Goal: Task Accomplishment & Management: Complete application form

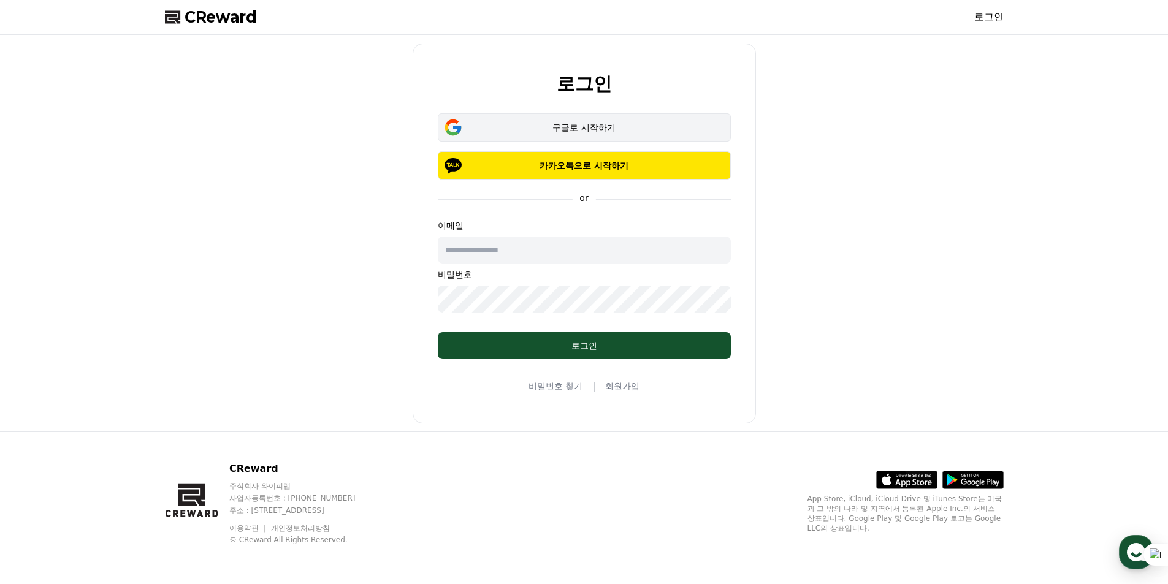
click at [596, 113] on button "구글로 시작하기" at bounding box center [584, 127] width 293 height 28
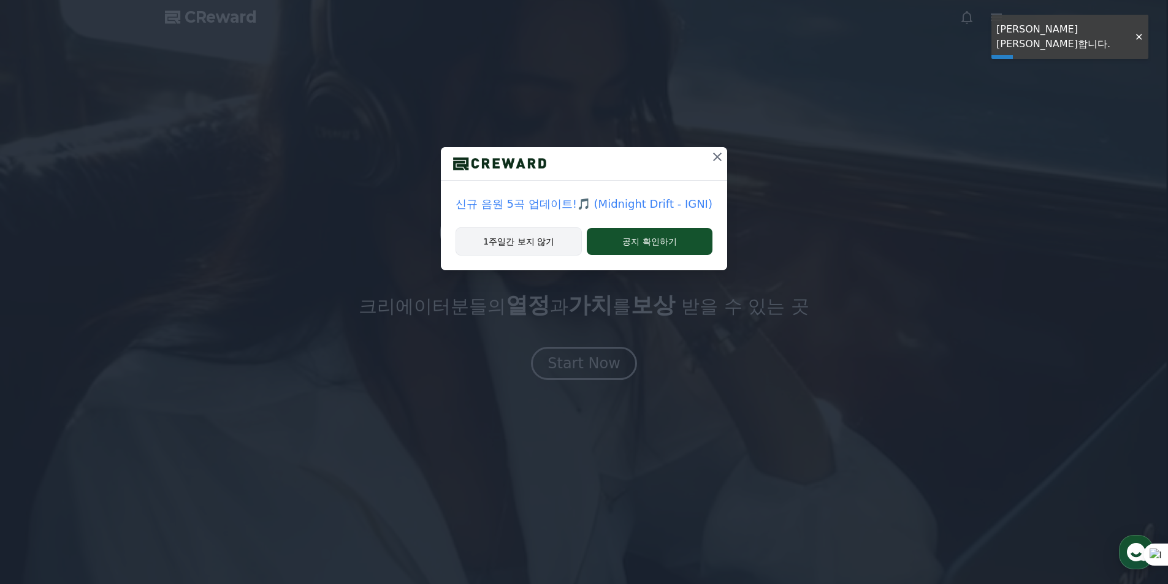
click at [525, 247] on button "1주일간 보지 않기" at bounding box center [518, 241] width 126 height 28
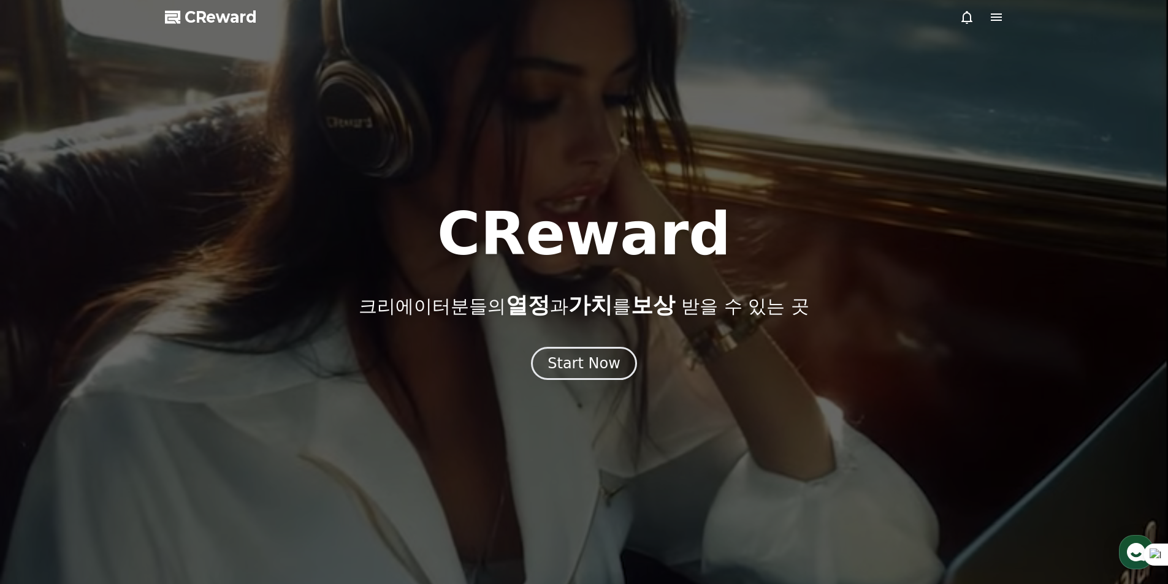
click at [1001, 9] on div at bounding box center [584, 292] width 1168 height 584
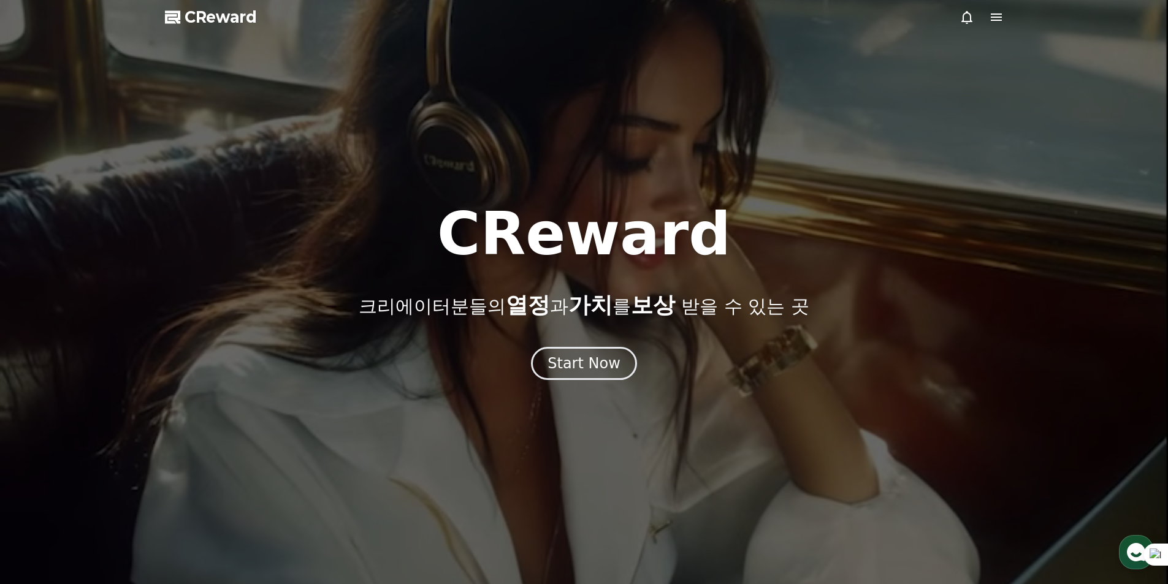
click at [993, 14] on icon at bounding box center [996, 16] width 11 height 7
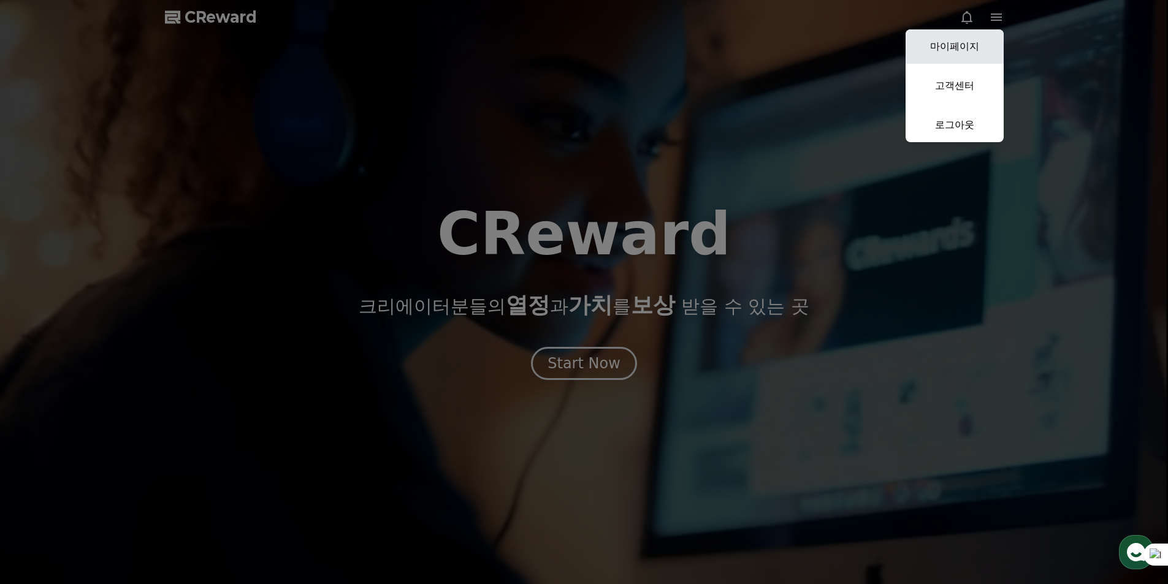
click at [972, 51] on link "마이페이지" at bounding box center [954, 46] width 98 height 34
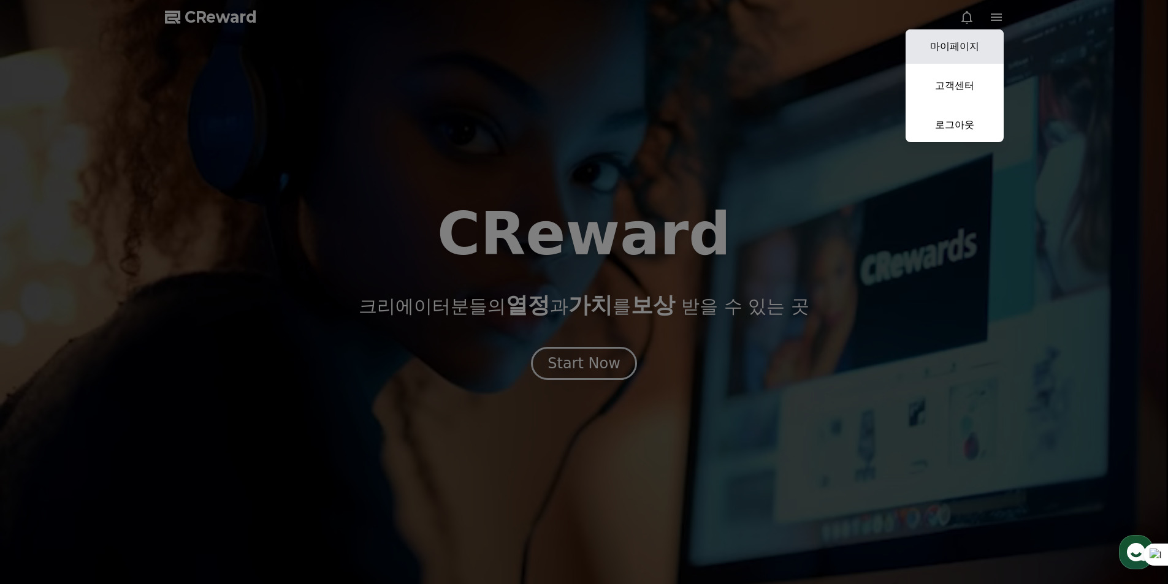
select select "**********"
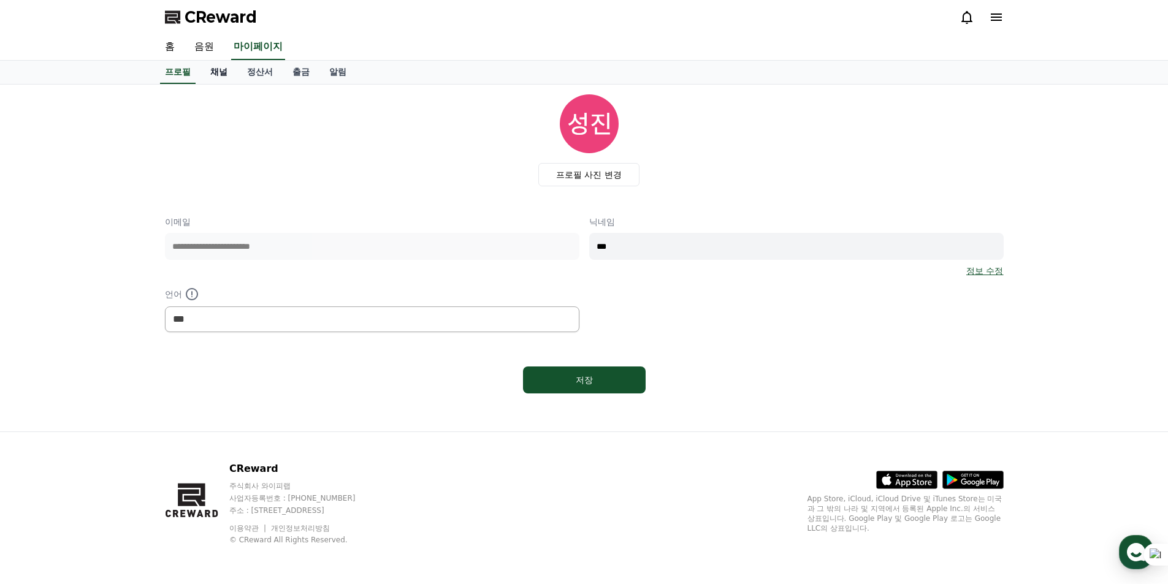
click at [224, 74] on link "채널" at bounding box center [218, 72] width 37 height 23
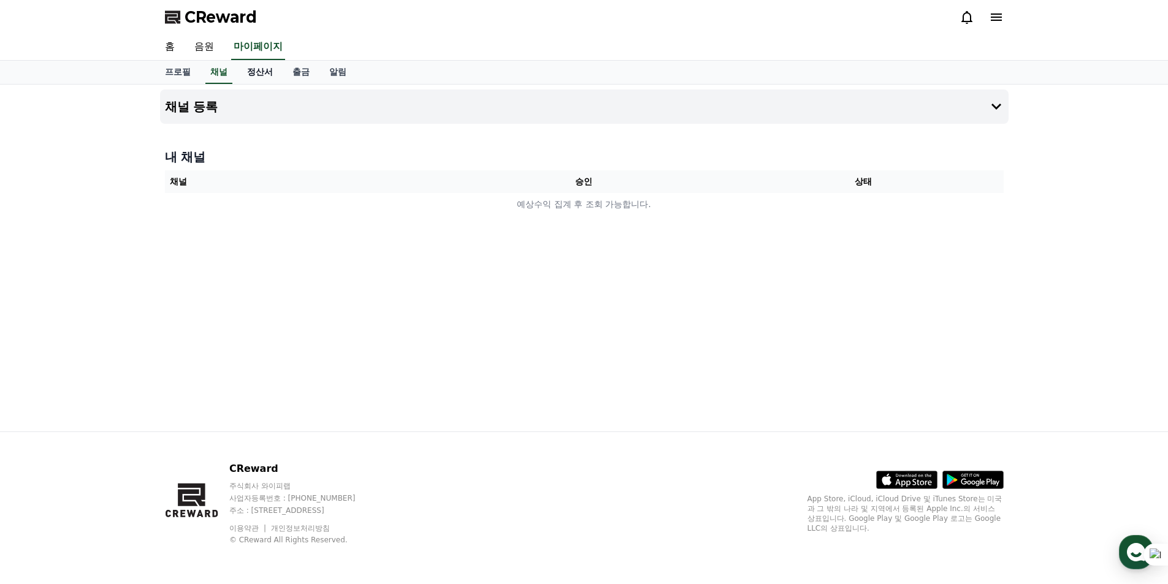
click at [252, 75] on link "정산서" at bounding box center [259, 72] width 45 height 23
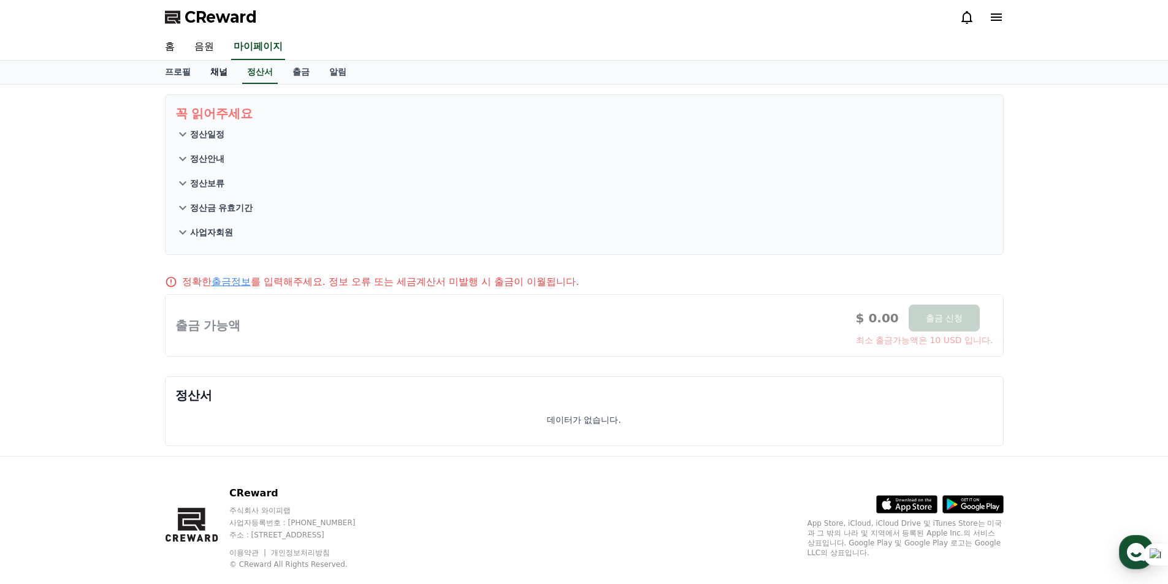
click at [224, 77] on link "채널" at bounding box center [218, 72] width 37 height 23
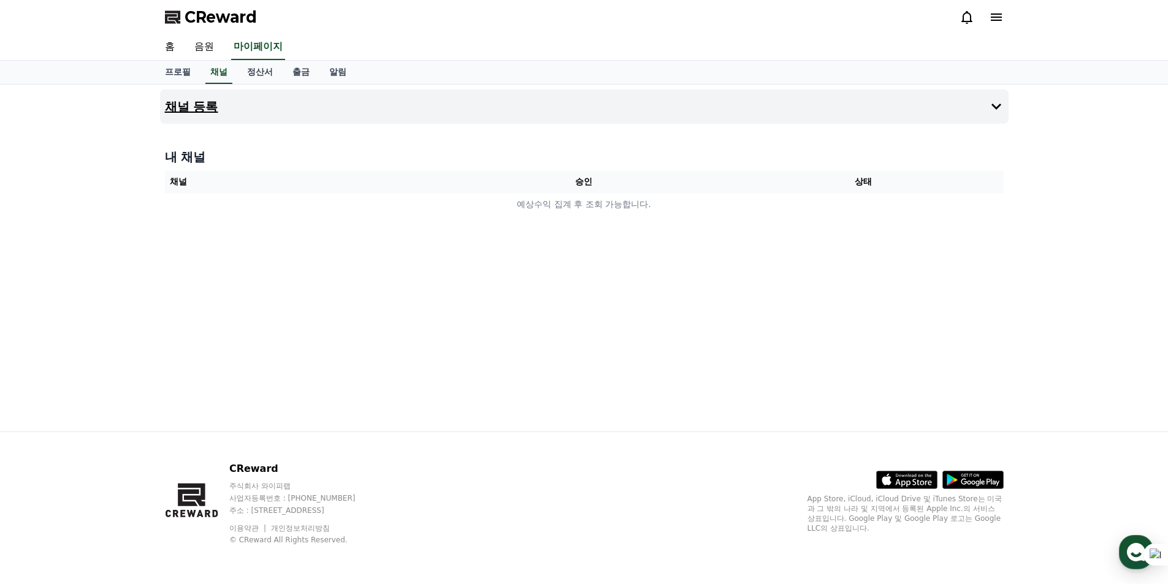
click at [914, 105] on button "채널 등록" at bounding box center [584, 106] width 848 height 34
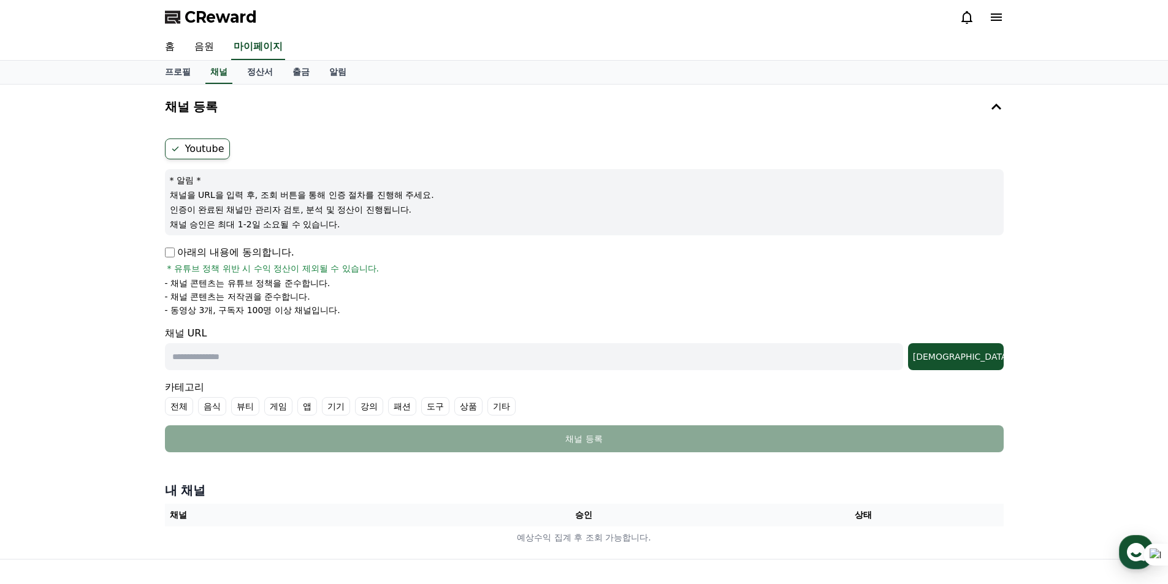
click at [174, 147] on icon at bounding box center [175, 149] width 10 height 10
click at [175, 254] on p "아래의 내용에 동의합니다." at bounding box center [229, 252] width 129 height 15
click at [170, 261] on div "아래의 내용에 동의합니다. * 유튜브 정책 위반 시 수익 정산이 제외될 수 있습니다." at bounding box center [584, 259] width 839 height 29
click at [262, 356] on input "text" at bounding box center [534, 356] width 738 height 27
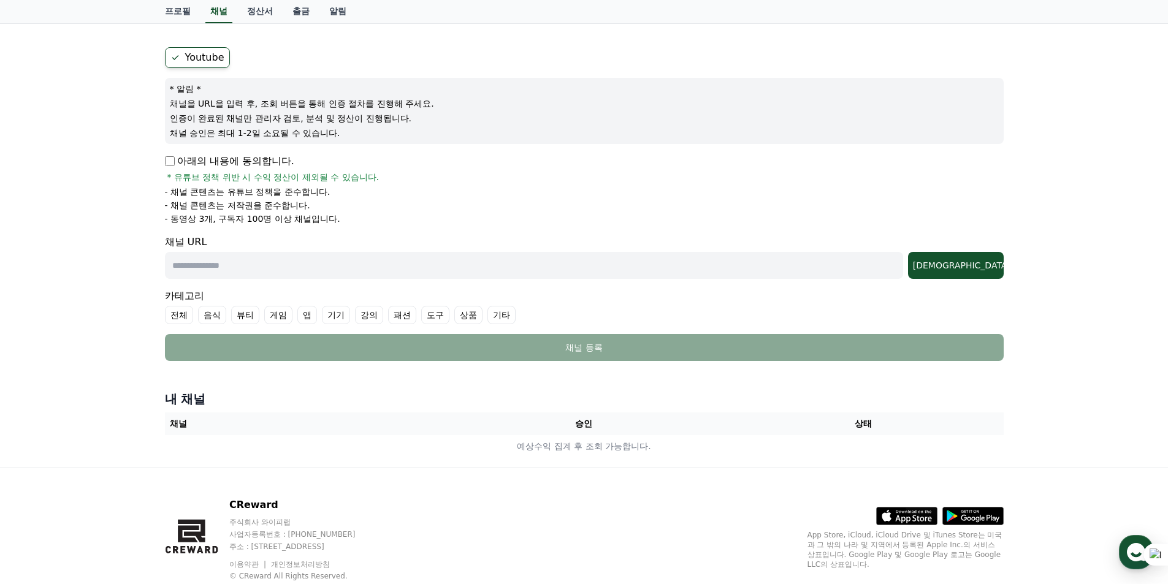
scroll to position [61, 0]
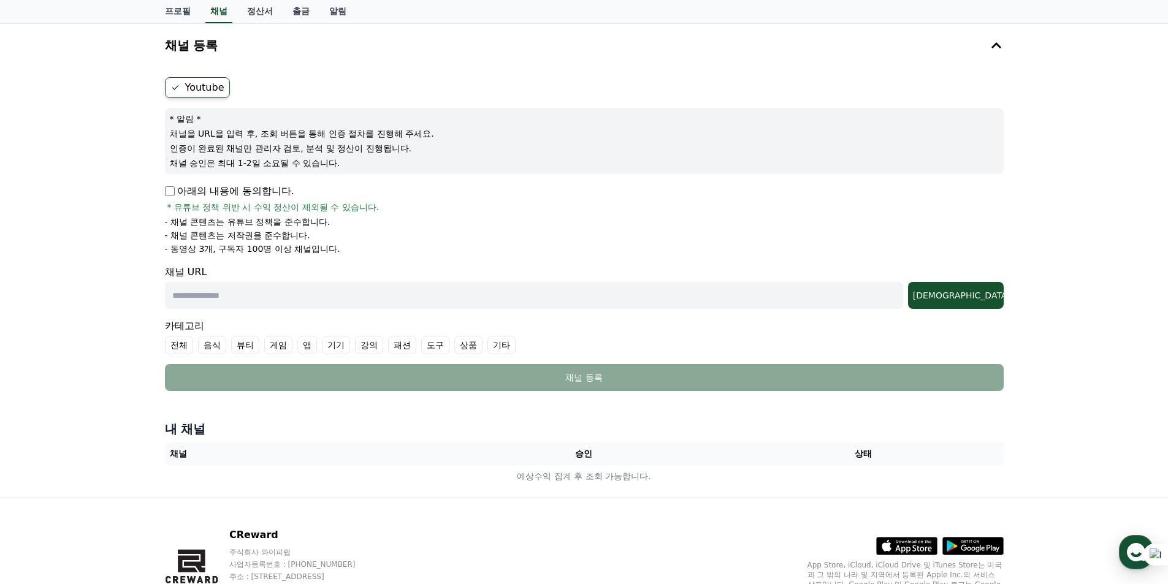
click at [333, 302] on input "text" at bounding box center [534, 295] width 738 height 27
click at [223, 299] on input "text" at bounding box center [534, 295] width 738 height 27
paste input "**********"
type input "**********"
click at [991, 294] on div "[DEMOGRAPHIC_DATA]" at bounding box center [956, 295] width 86 height 12
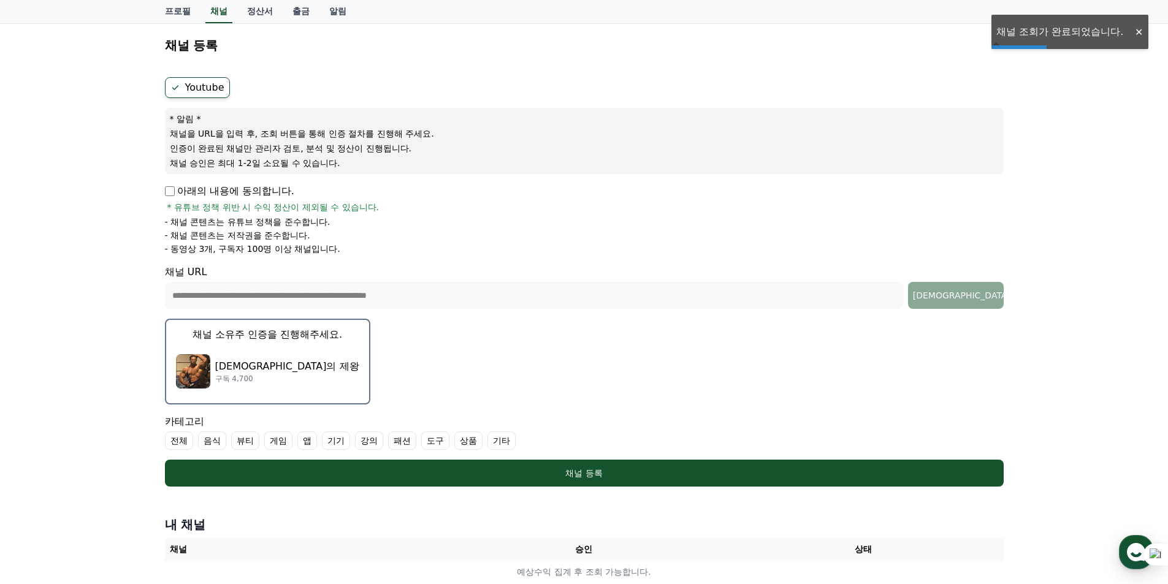
click at [234, 373] on p "[DEMOGRAPHIC_DATA]의 제왕" at bounding box center [287, 366] width 144 height 15
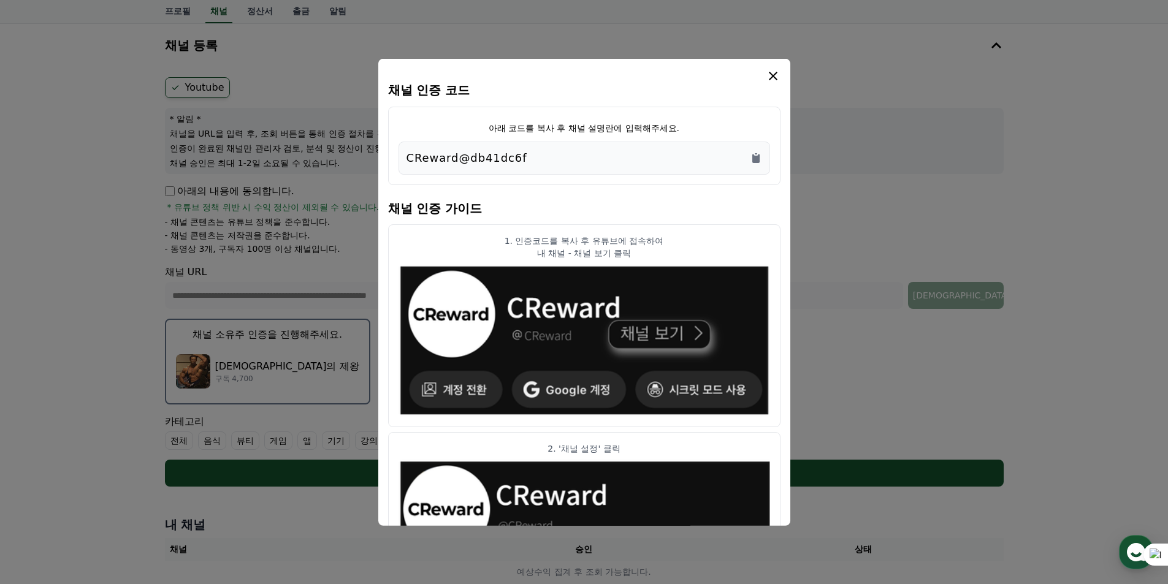
scroll to position [0, 0]
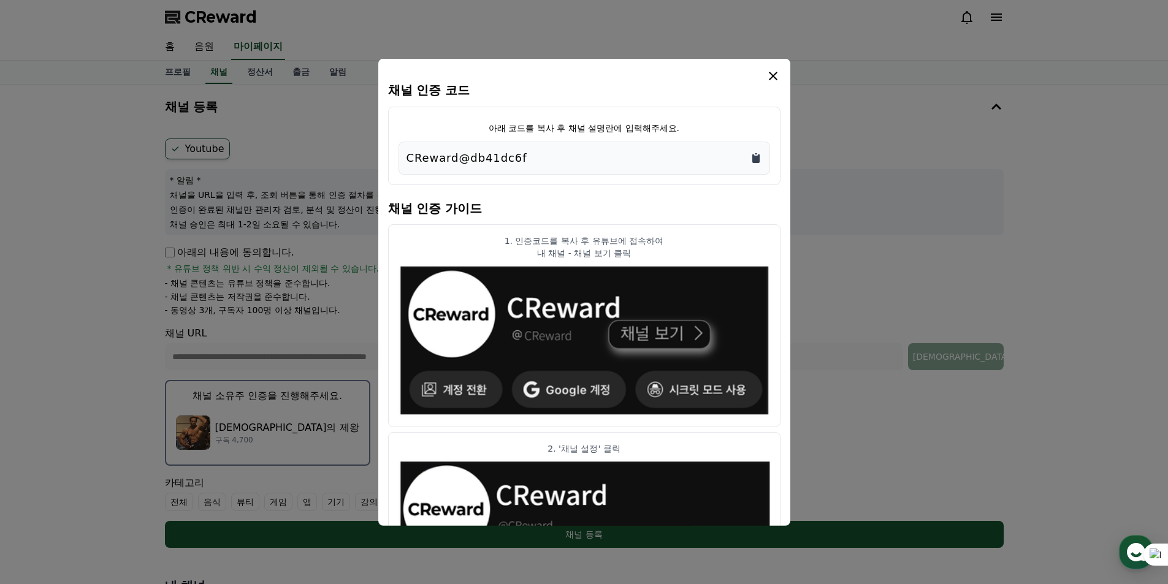
click at [759, 159] on icon "Copy to clipboard" at bounding box center [755, 157] width 7 height 9
click at [773, 74] on icon "modal" at bounding box center [773, 75] width 15 height 15
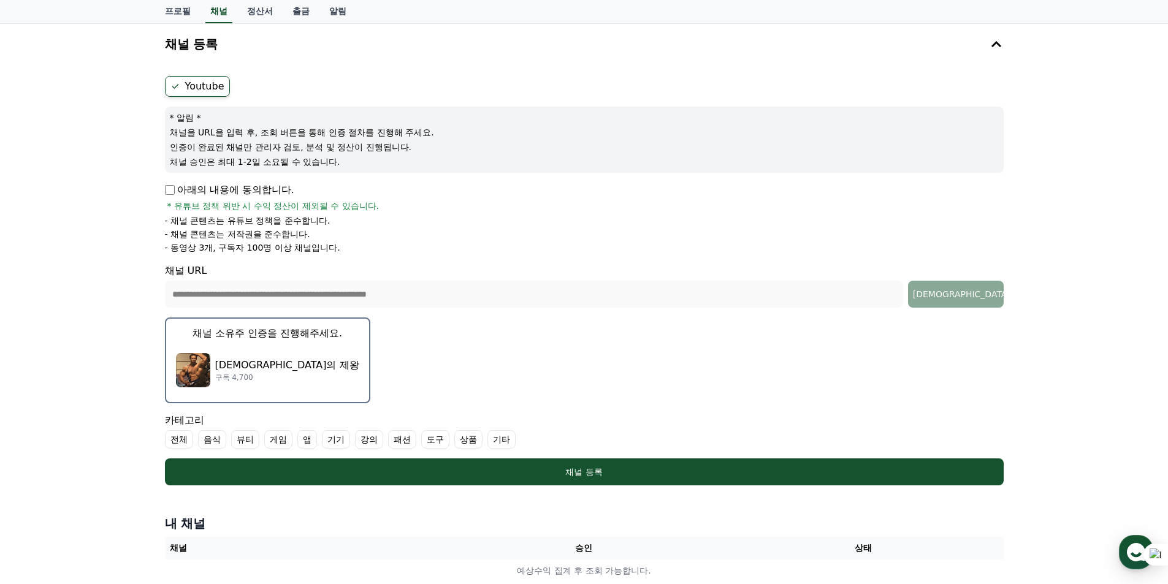
scroll to position [123, 0]
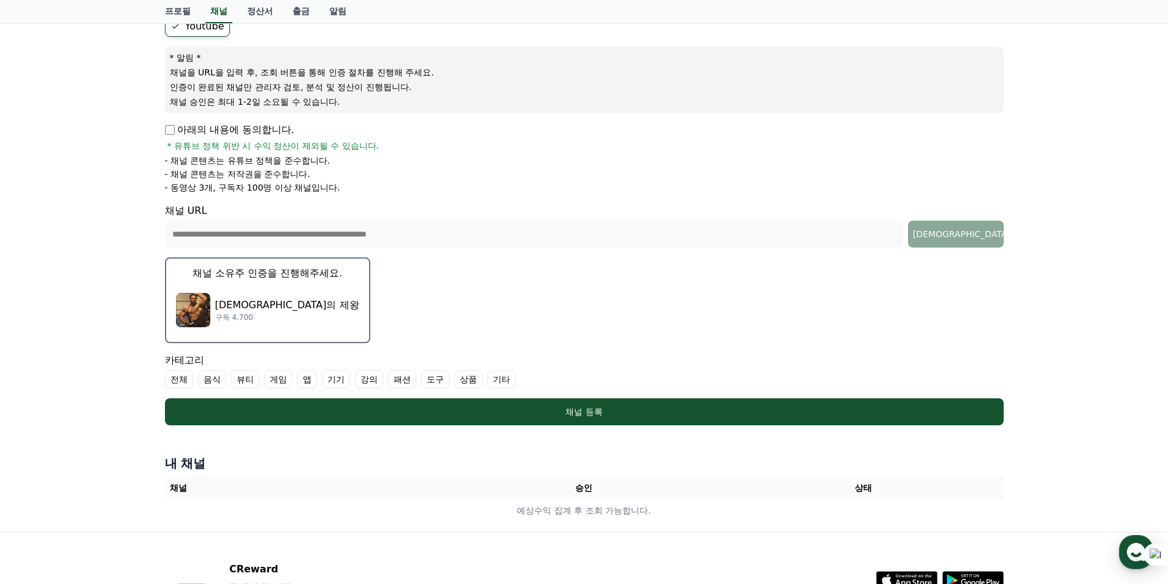
click at [509, 380] on label "기타" at bounding box center [501, 379] width 28 height 18
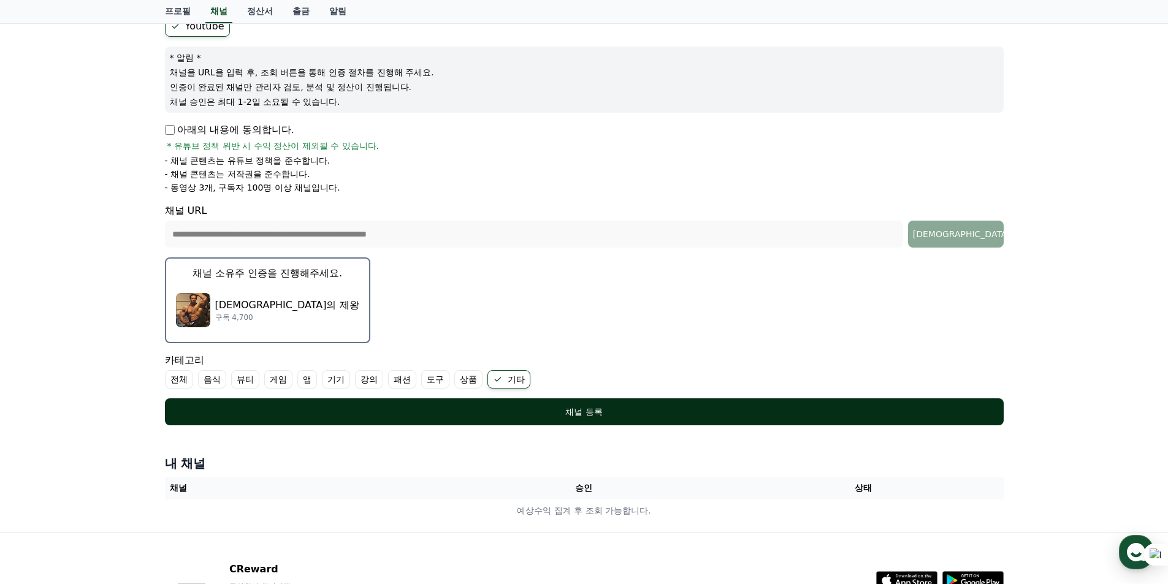
click at [505, 414] on div "채널 등록" at bounding box center [584, 412] width 790 height 12
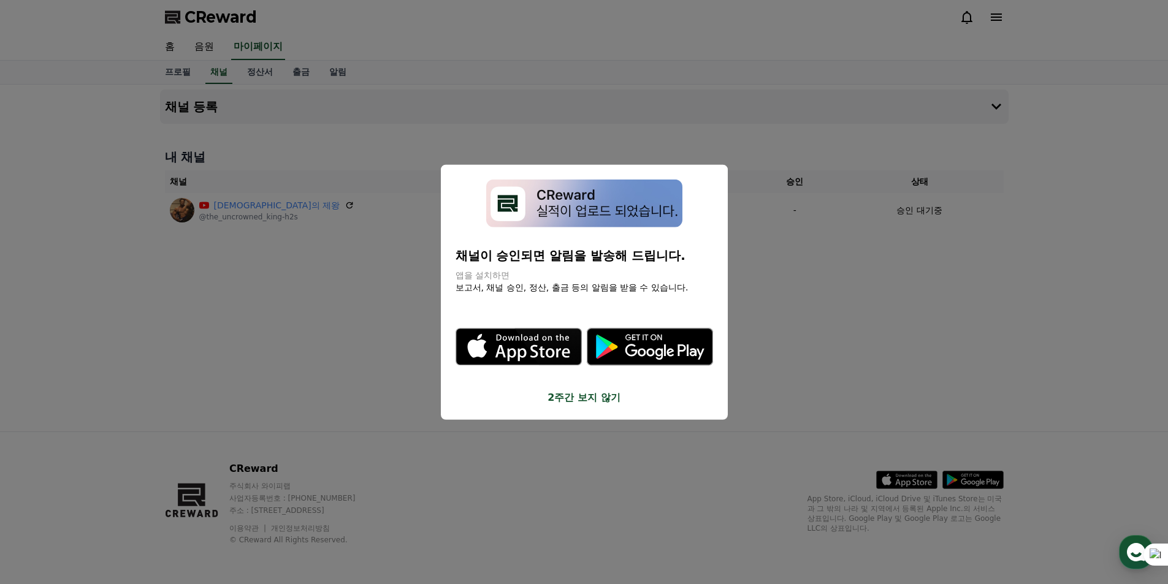
click at [497, 258] on p "채널이 승인되면 알림을 발송해 드립니다." at bounding box center [583, 255] width 257 height 17
click at [630, 262] on p "채널이 승인되면 알림을 발송해 드립니다." at bounding box center [583, 255] width 257 height 17
click at [588, 397] on button "2주간 보지 않기" at bounding box center [583, 397] width 257 height 15
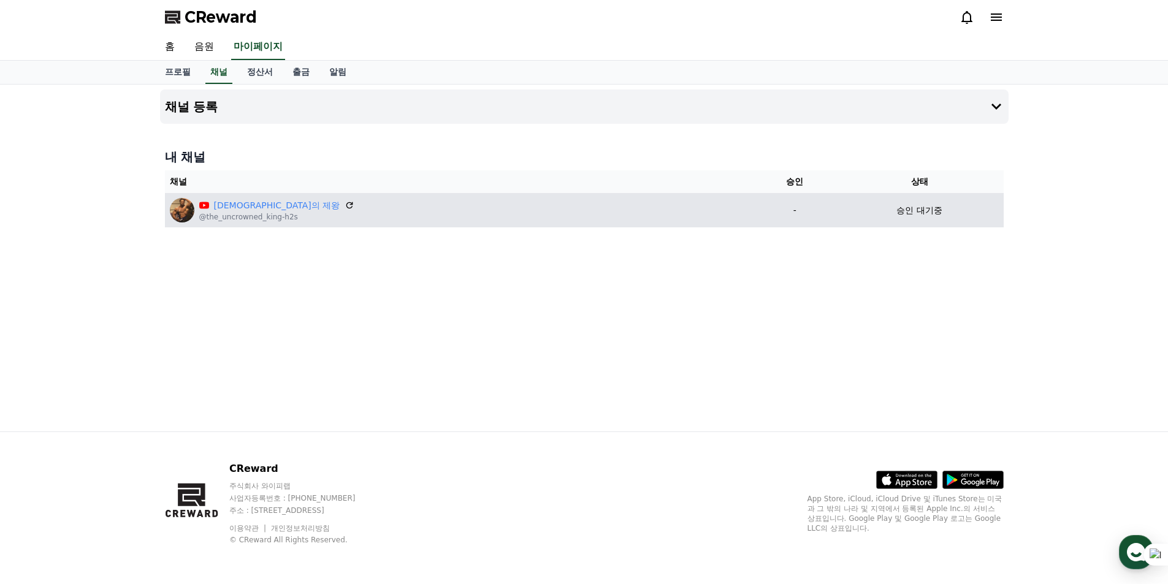
click at [212, 206] on div "[DEMOGRAPHIC_DATA]의 제왕" at bounding box center [277, 205] width 156 height 13
click at [206, 206] on icon at bounding box center [204, 205] width 10 height 7
click at [221, 206] on link "[DEMOGRAPHIC_DATA]의 제왕" at bounding box center [277, 205] width 126 height 13
